Goal: Information Seeking & Learning: Learn about a topic

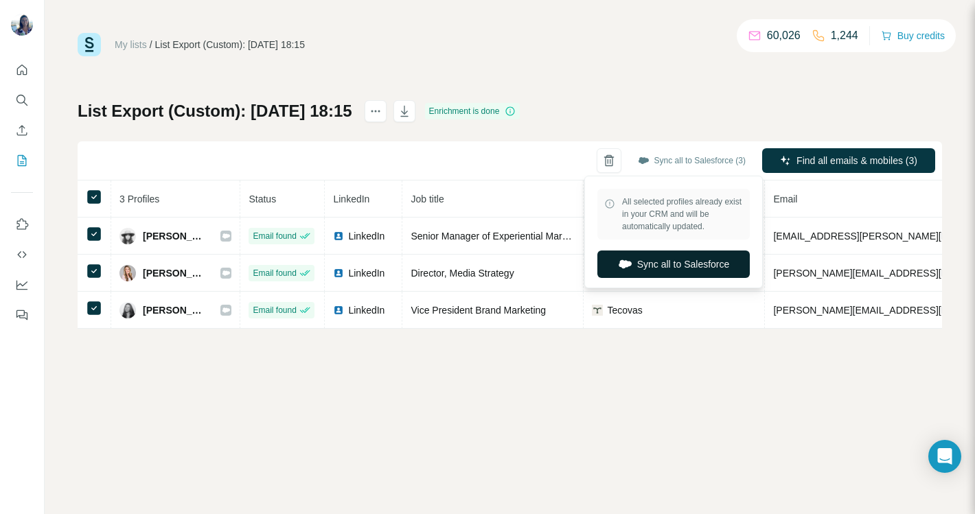
click at [650, 266] on button "Sync all to Salesforce" at bounding box center [673, 264] width 152 height 27
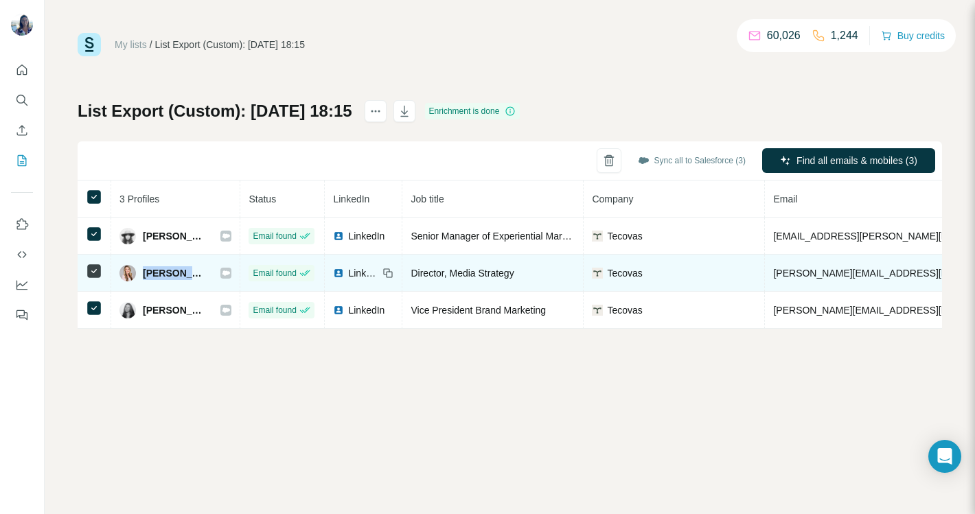
drag, startPoint x: 204, startPoint y: 276, endPoint x: 142, endPoint y: 278, distance: 61.8
click at [142, 278] on div "[PERSON_NAME]" at bounding box center [175, 273] width 112 height 16
copy span "[PERSON_NAME]"
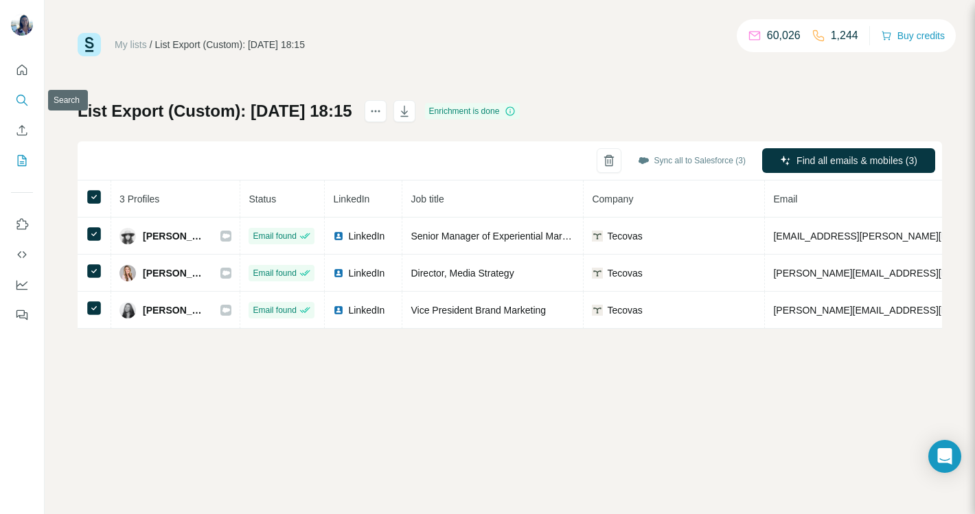
click at [14, 95] on button "Search" at bounding box center [22, 100] width 22 height 25
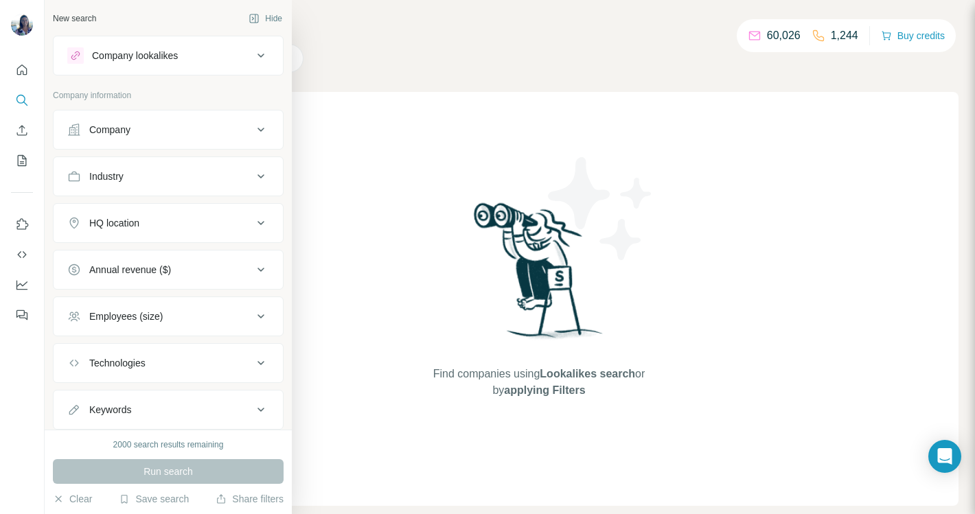
click at [262, 129] on icon at bounding box center [261, 130] width 16 height 16
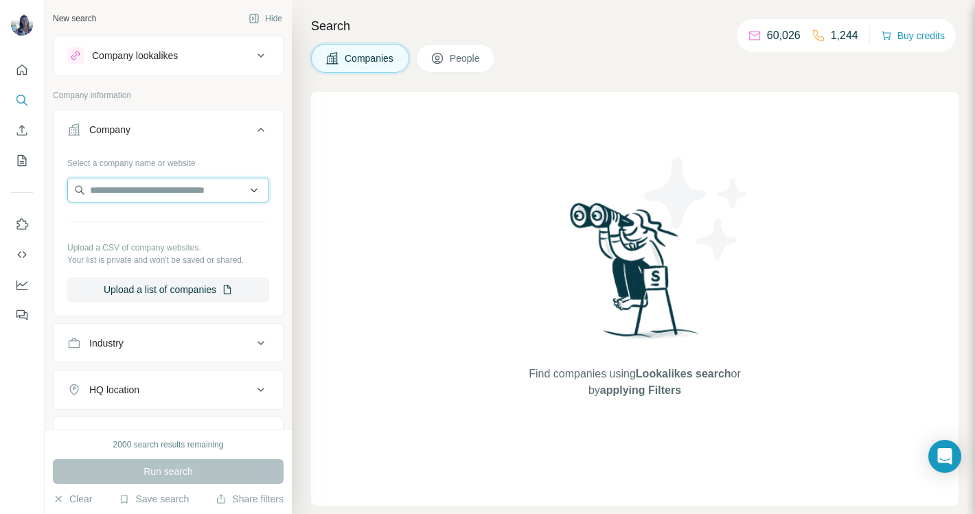
click at [166, 185] on input "text" at bounding box center [168, 190] width 202 height 25
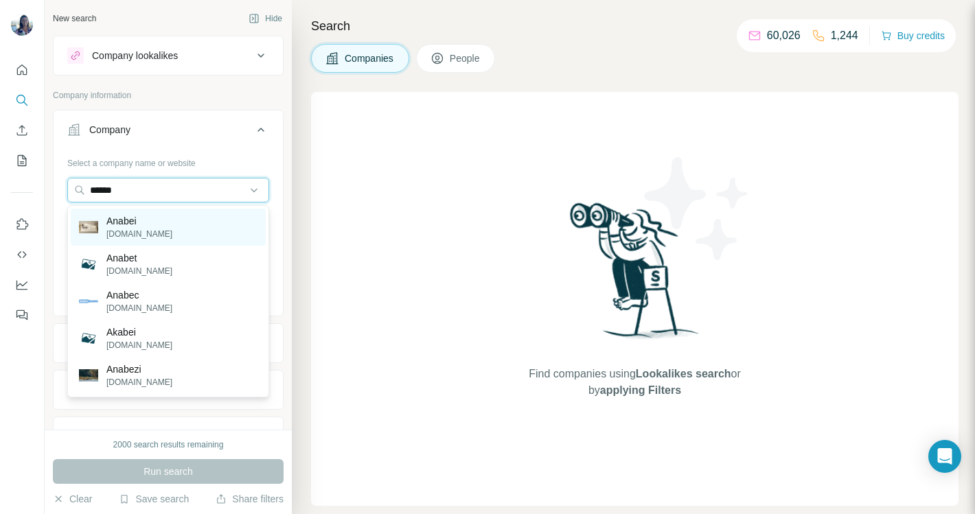
type input "******"
click at [117, 231] on p "[DOMAIN_NAME]" at bounding box center [139, 234] width 66 height 12
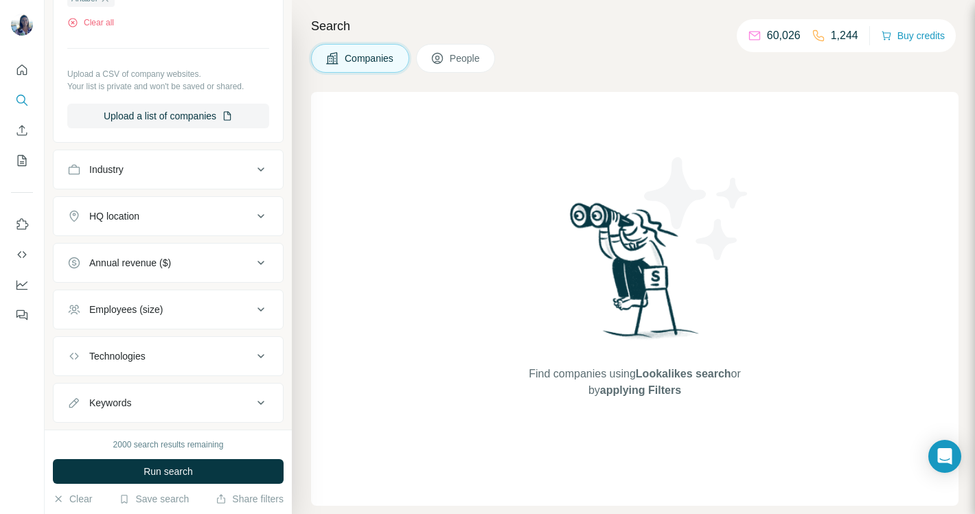
scroll to position [253, 0]
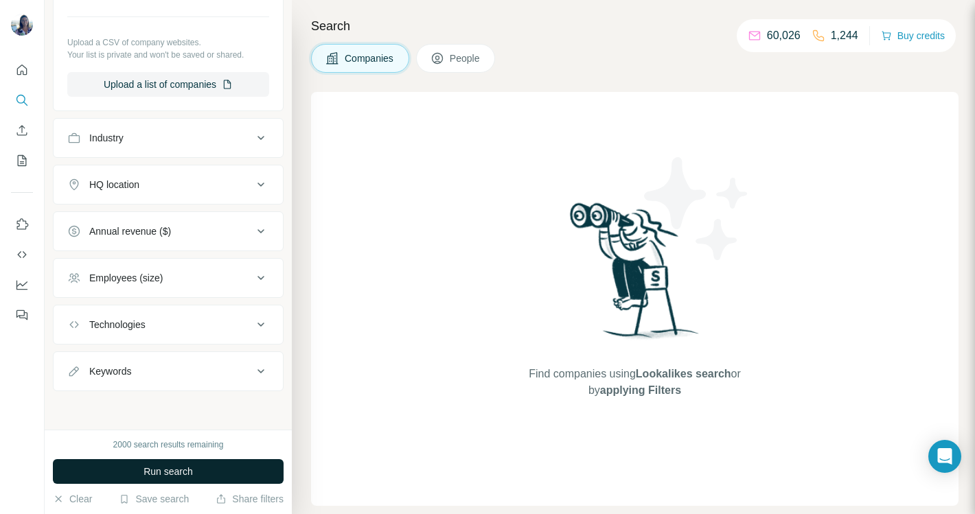
click at [160, 471] on span "Run search" at bounding box center [167, 472] width 49 height 14
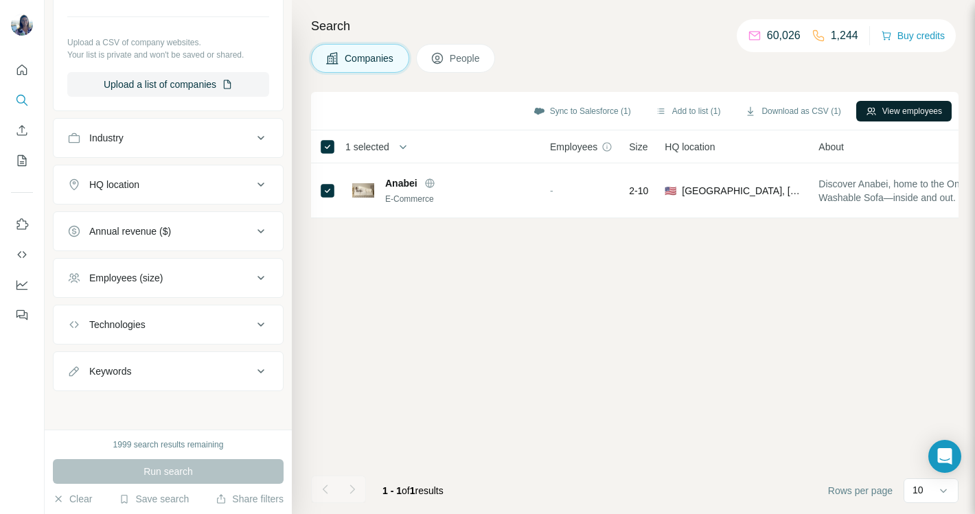
click at [882, 110] on button "View employees" at bounding box center [903, 111] width 95 height 21
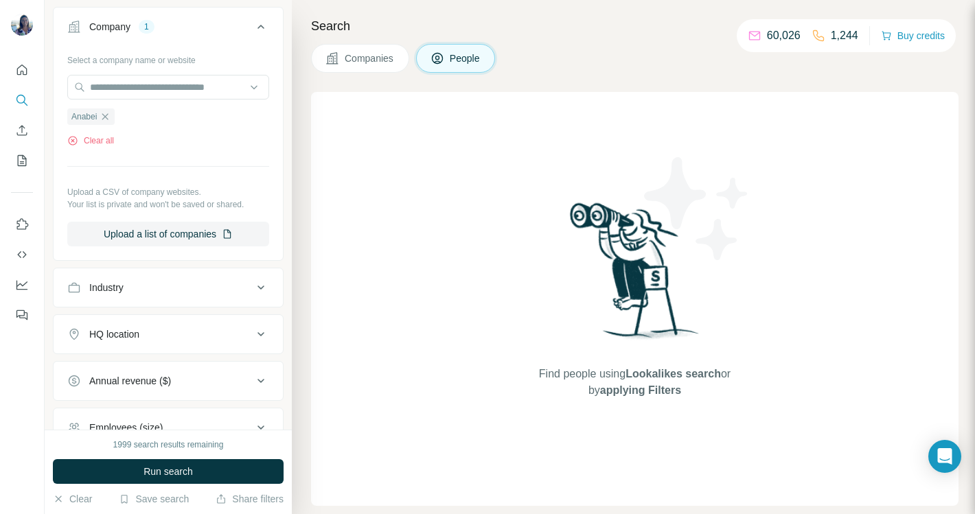
scroll to position [200, 0]
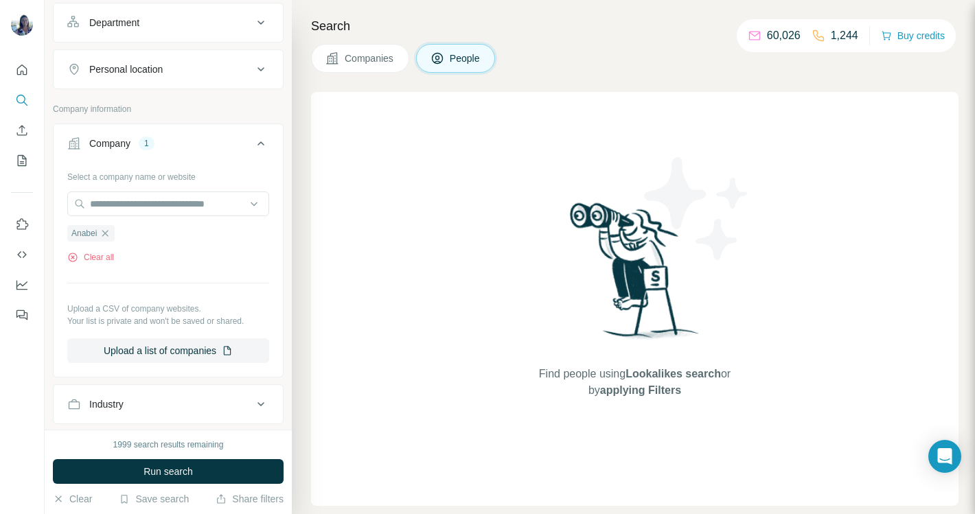
click at [374, 59] on span "Companies" at bounding box center [370, 58] width 50 height 14
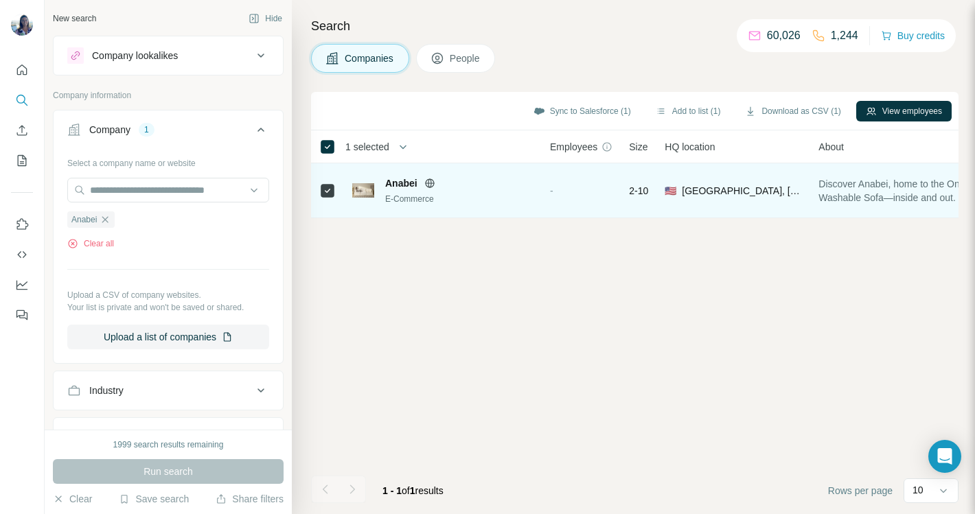
click at [669, 192] on span "🇺🇸" at bounding box center [671, 191] width 12 height 14
click at [419, 198] on div "E-Commerce" at bounding box center [459, 199] width 148 height 12
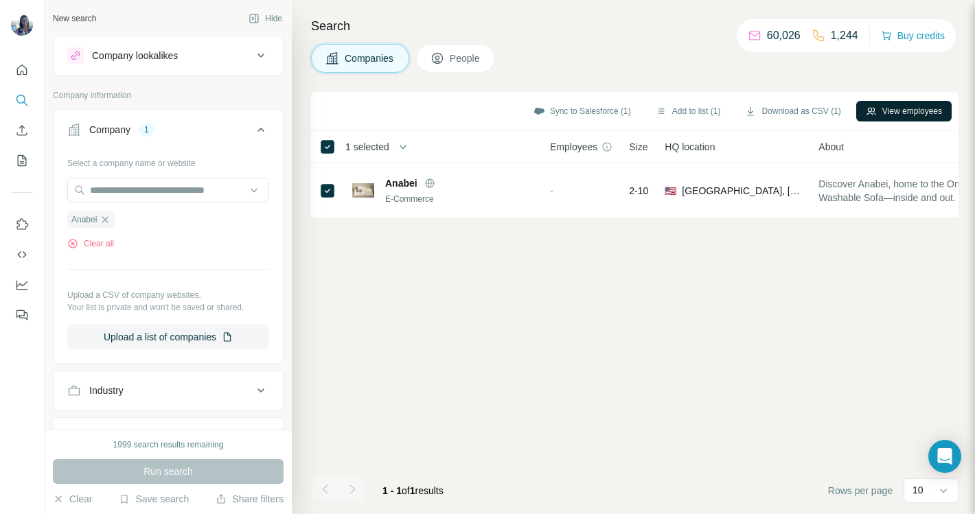
click at [873, 111] on button "View employees" at bounding box center [903, 111] width 95 height 21
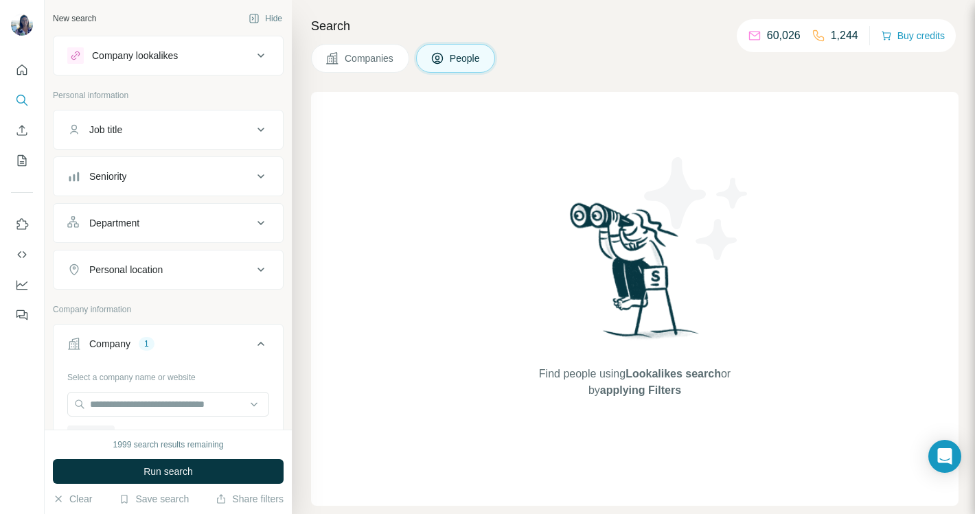
click at [350, 70] on button "Companies" at bounding box center [360, 58] width 98 height 29
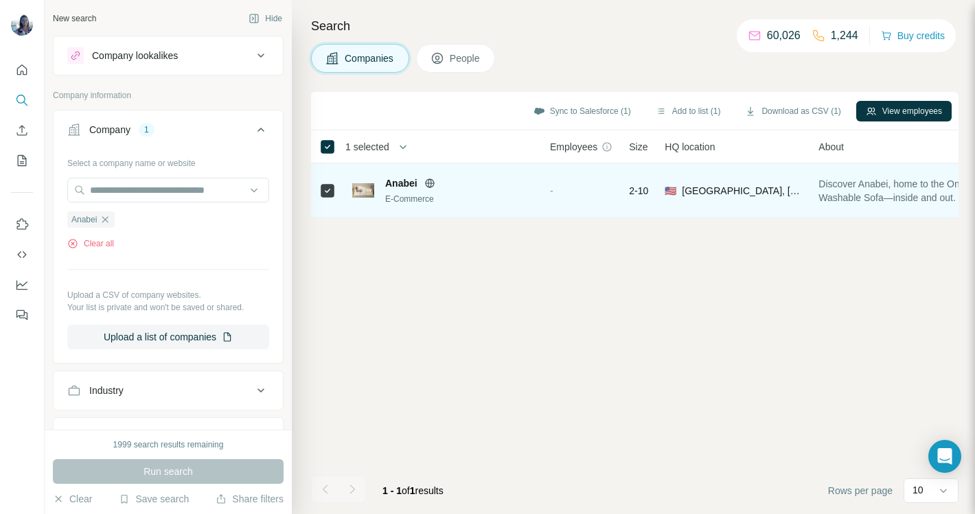
click at [402, 187] on span "Anabei" at bounding box center [401, 183] width 32 height 14
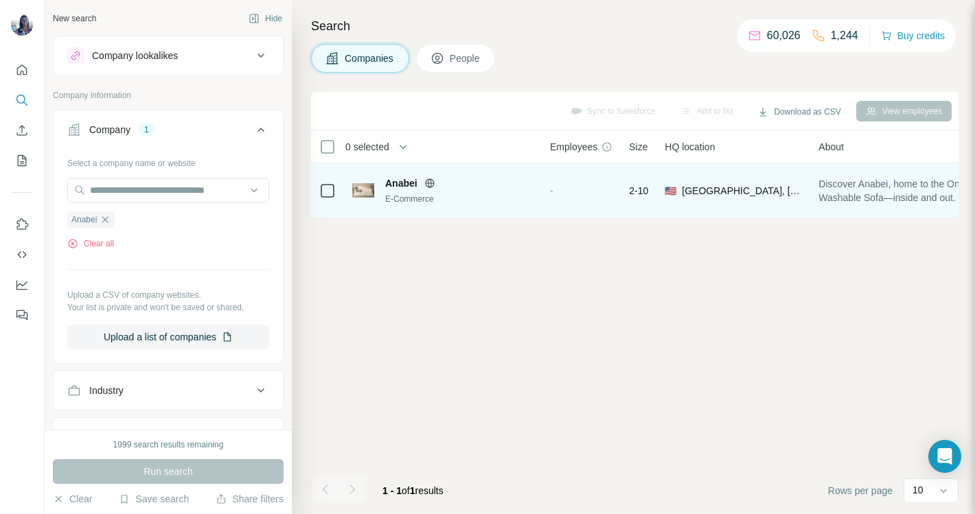
click at [400, 182] on span "Anabei" at bounding box center [401, 183] width 32 height 14
click at [562, 185] on div "-" at bounding box center [581, 191] width 62 height 38
